Goal: Navigation & Orientation: Find specific page/section

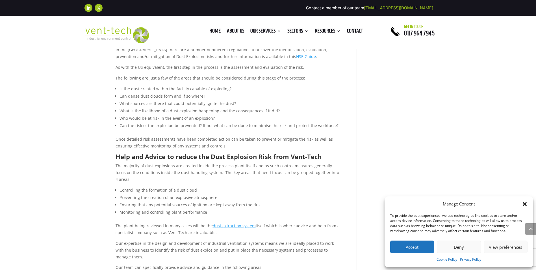
scroll to position [339, 0]
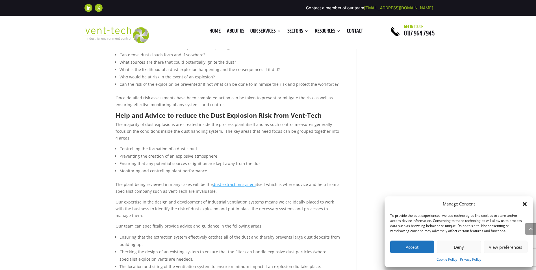
click at [525, 206] on icon "Close dialog" at bounding box center [525, 204] width 6 height 6
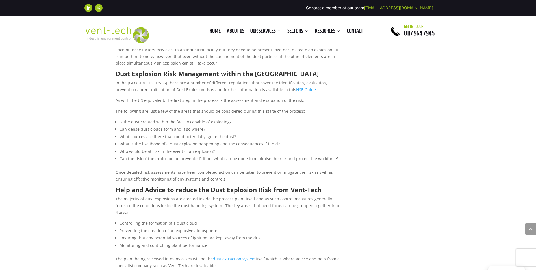
scroll to position [254, 0]
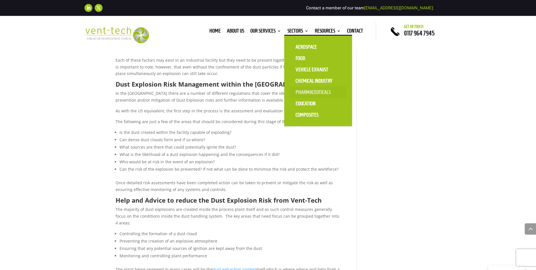
click at [315, 94] on link "Pharmaceuticals" at bounding box center [318, 91] width 57 height 11
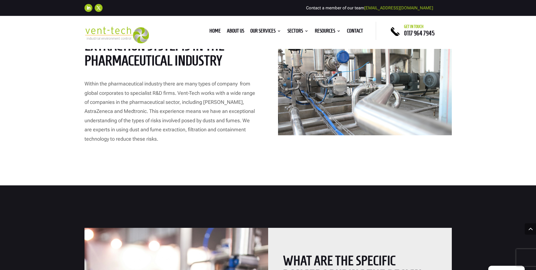
scroll to position [283, 0]
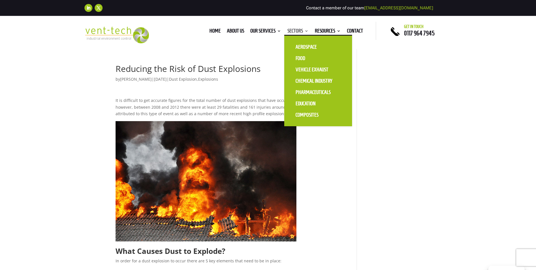
click at [296, 30] on link "Sectors" at bounding box center [297, 32] width 21 height 6
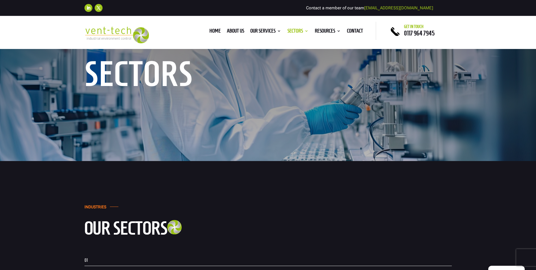
scroll to position [57, 0]
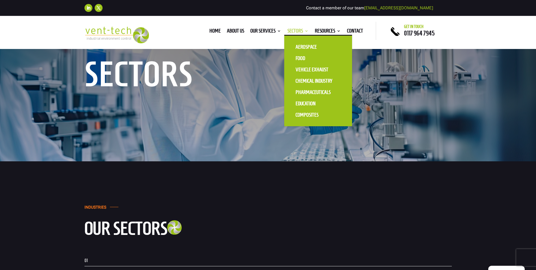
click at [293, 31] on link "Sectors" at bounding box center [297, 32] width 21 height 6
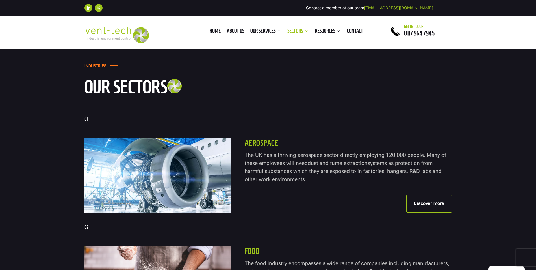
scroll to position [113, 0]
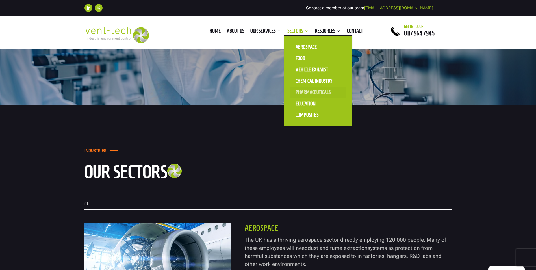
click at [308, 89] on link "Pharmaceuticals" at bounding box center [318, 91] width 57 height 11
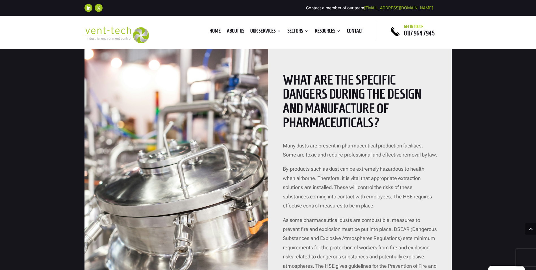
scroll to position [480, 0]
